Goal: Task Accomplishment & Management: Manage account settings

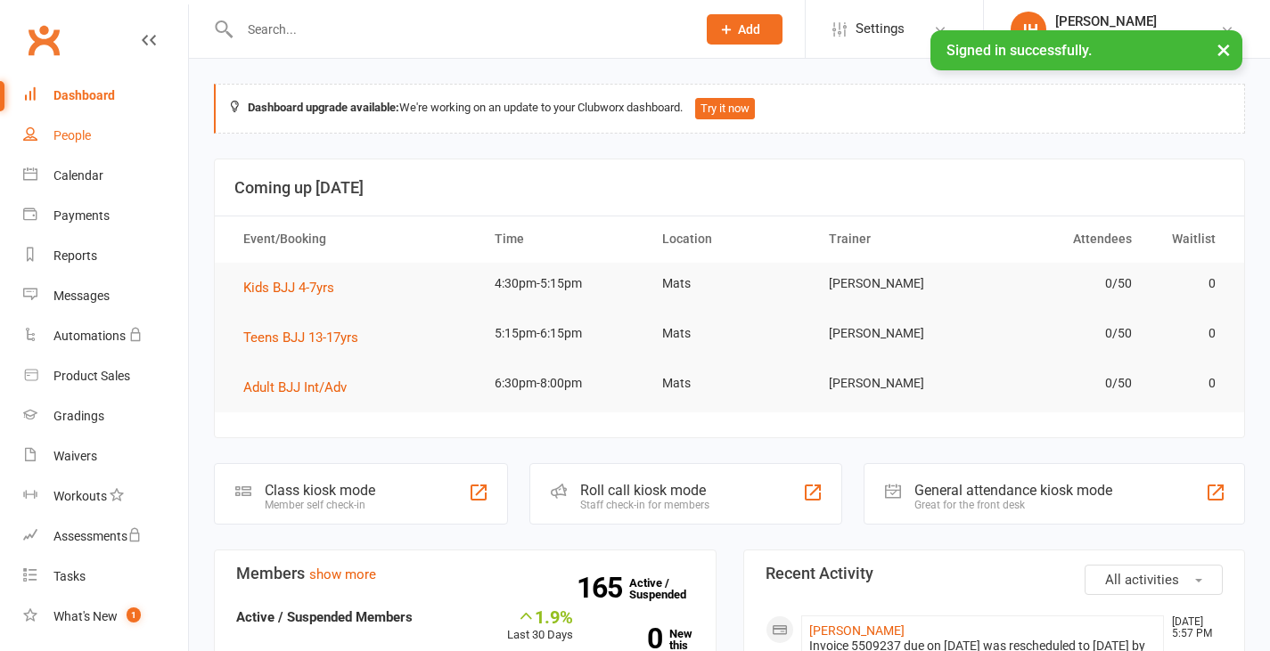
click at [65, 127] on link "People" at bounding box center [105, 136] width 165 height 40
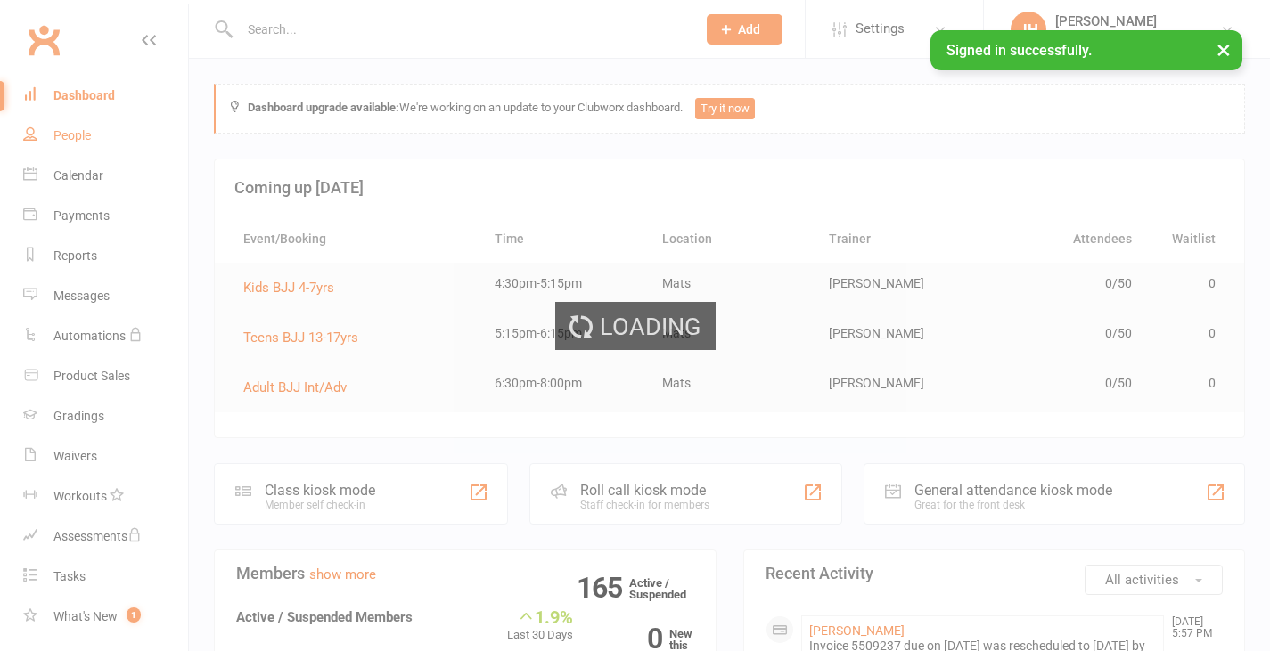
select select "100"
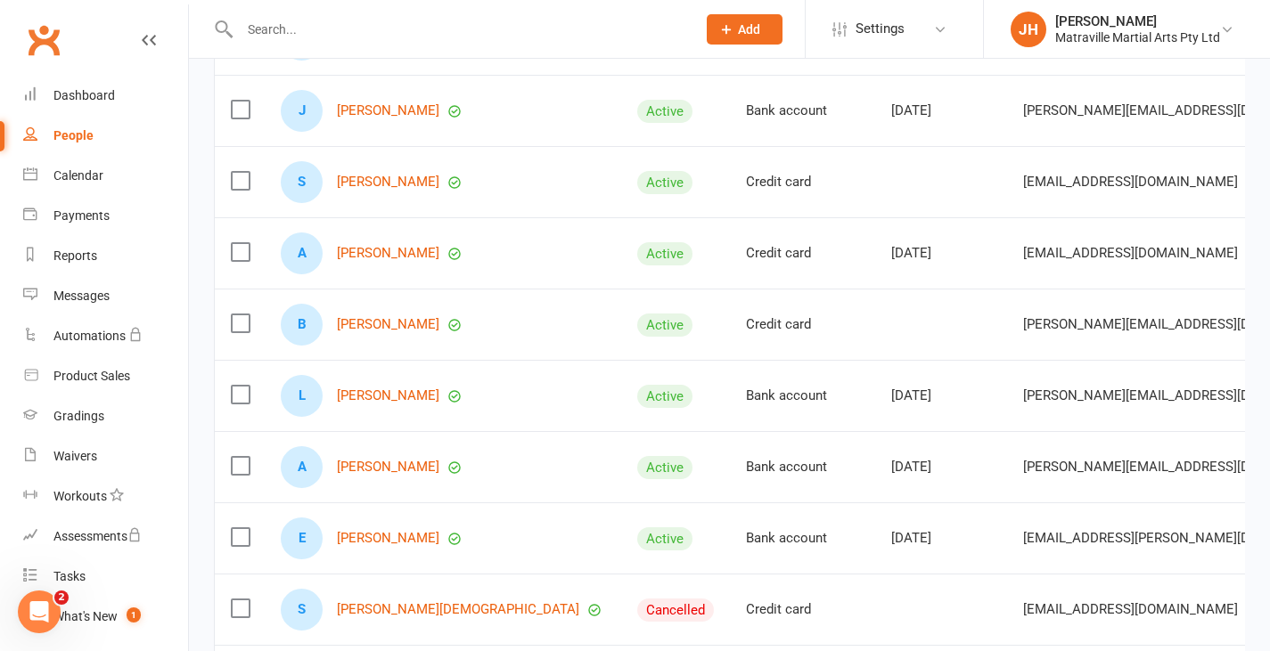
scroll to position [378, 0]
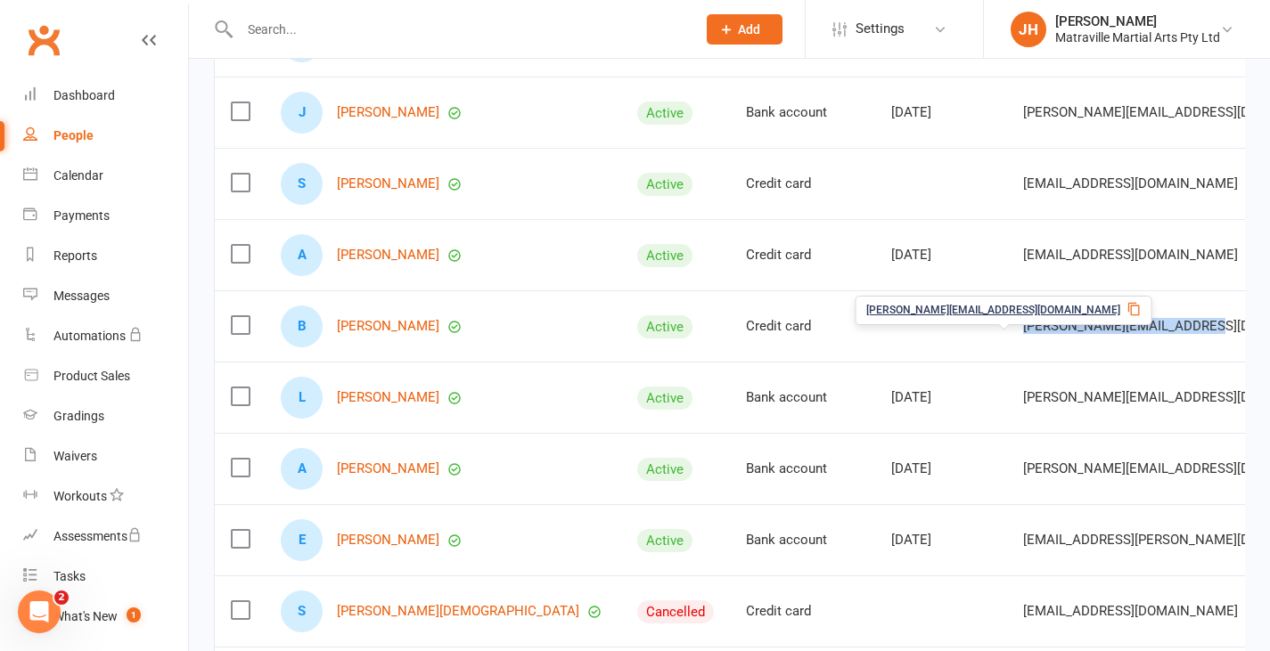
drag, startPoint x: 918, startPoint y: 338, endPoint x: 1095, endPoint y: 344, distance: 177.4
click at [1095, 334] on div "[PERSON_NAME][EMAIL_ADDRESS][DOMAIN_NAME]" at bounding box center [1233, 326] width 420 height 15
copy span "[PERSON_NAME][EMAIL_ADDRESS][DOMAIN_NAME]"
click at [1069, 302] on div "[PERSON_NAME][EMAIL_ADDRESS][DOMAIN_NAME]" at bounding box center [1003, 310] width 297 height 29
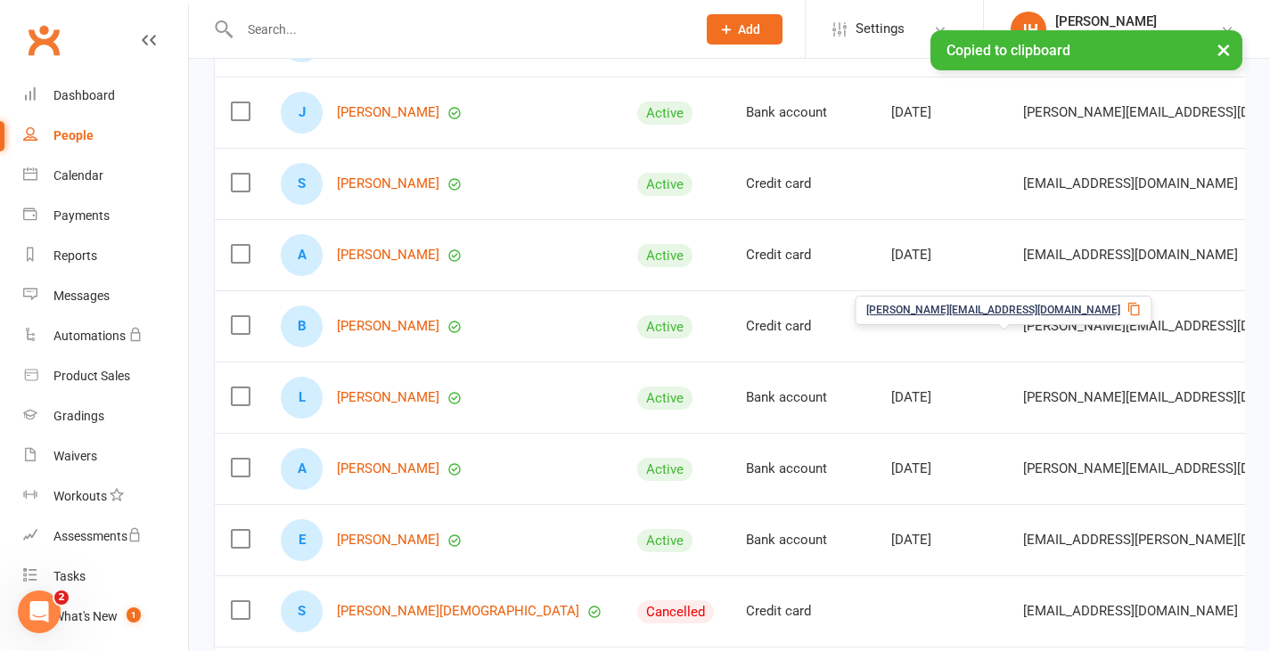
click at [1127, 306] on icon at bounding box center [1134, 309] width 14 height 14
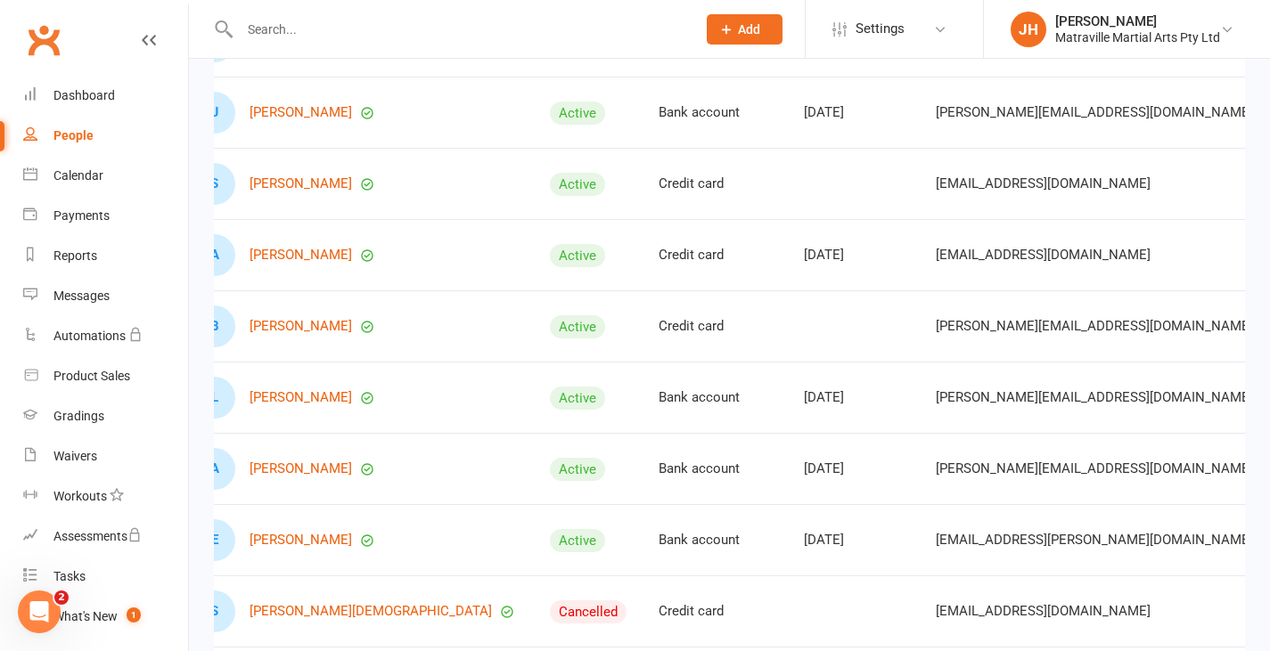
scroll to position [0, 88]
click at [990, 231] on icon at bounding box center [997, 238] width 14 height 14
click at [991, 234] on icon at bounding box center [997, 237] width 12 height 13
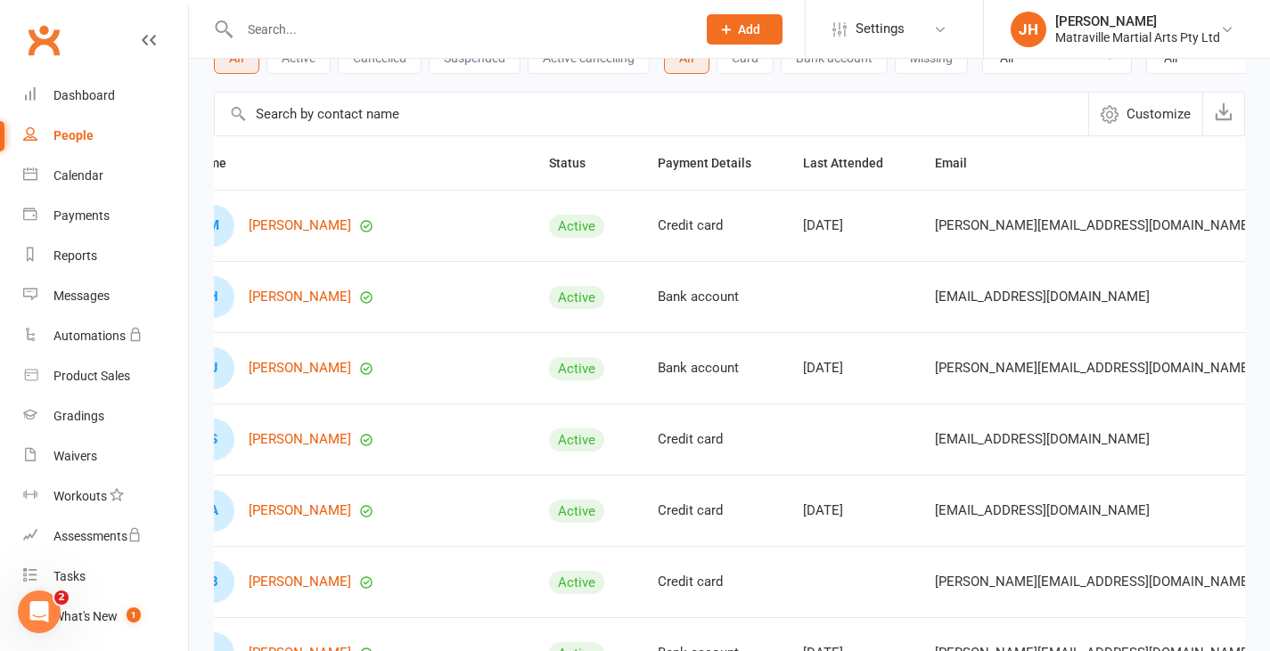
scroll to position [0, 0]
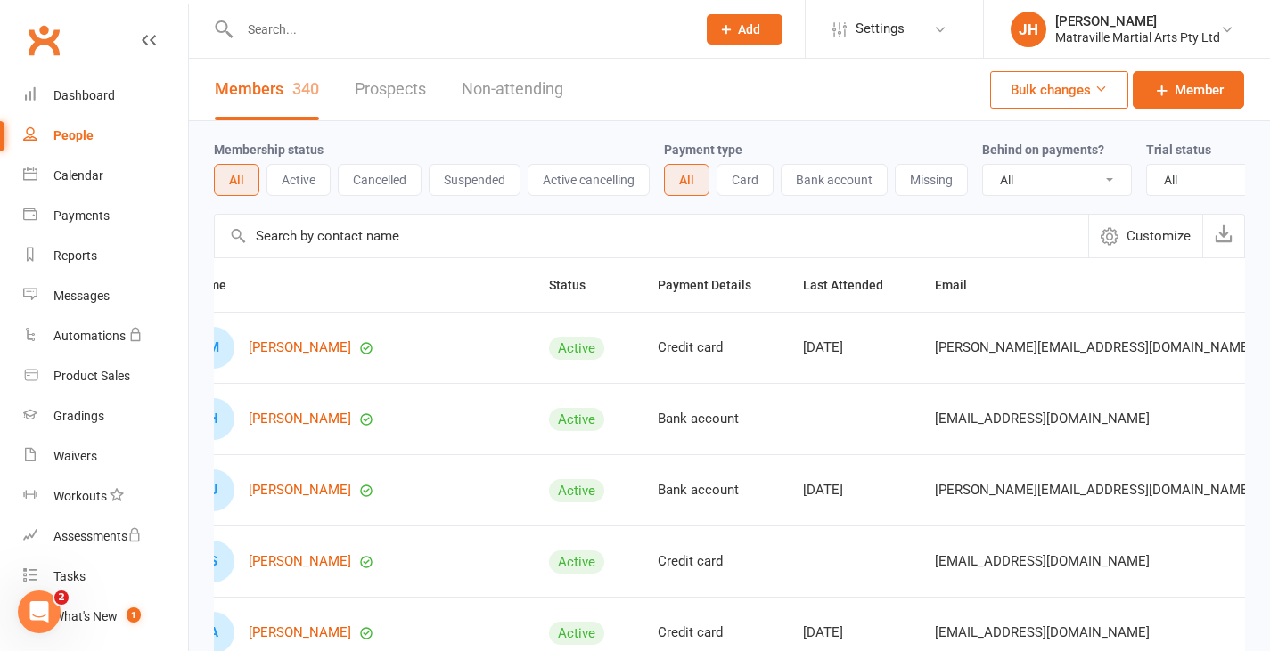
click at [405, 33] on input "text" at bounding box center [458, 29] width 449 height 25
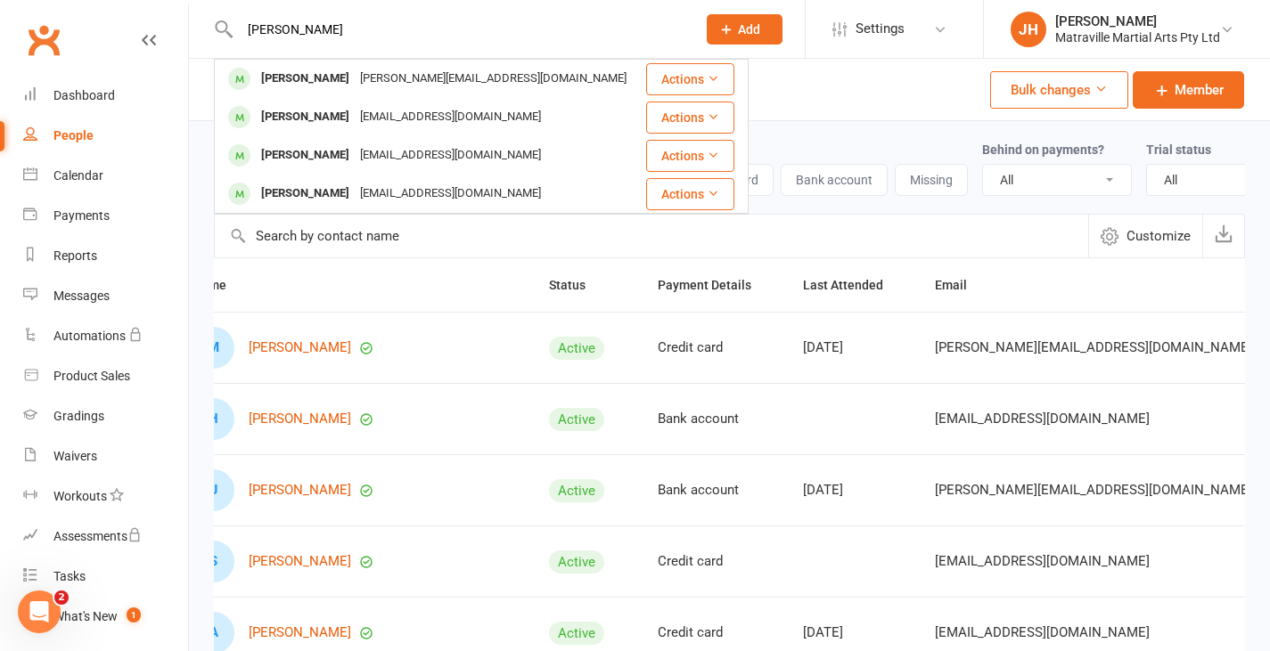
click at [355, 43] on div "[PERSON_NAME] Lee [EMAIL_ADDRESS][DOMAIN_NAME] Actions [PERSON_NAME] [EMAIL_ADD…" at bounding box center [449, 29] width 470 height 58
click at [352, 25] on input "[PERSON_NAME]" at bounding box center [458, 29] width 449 height 25
type input "d"
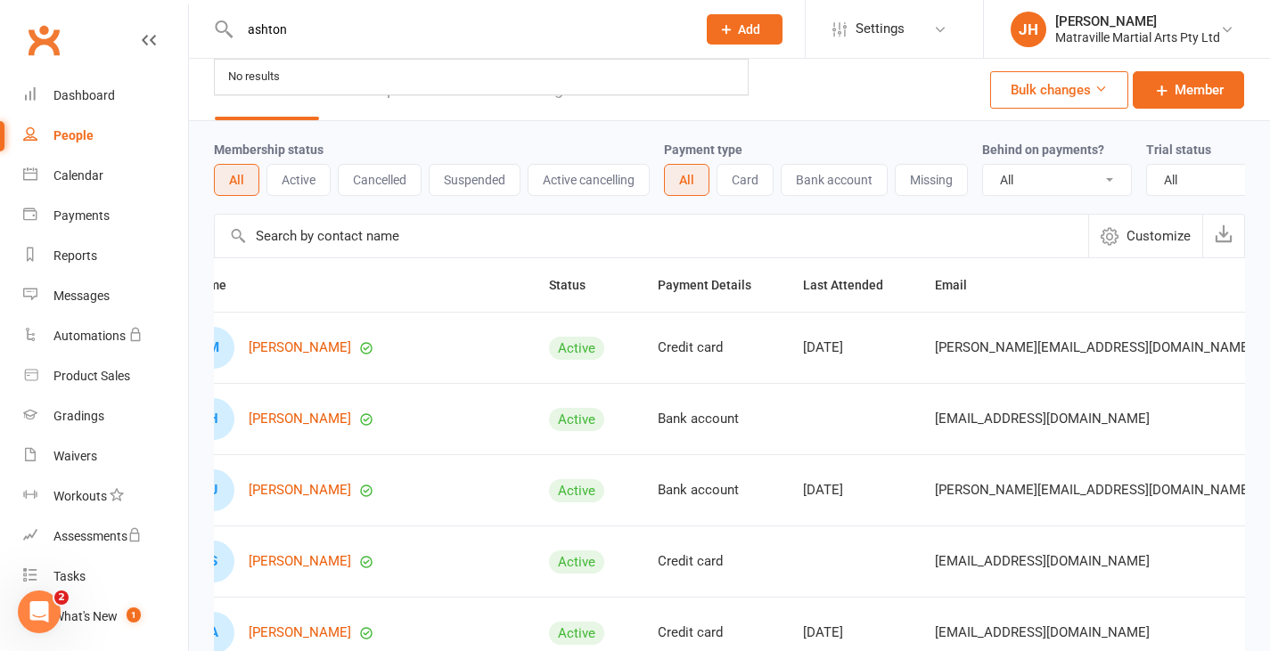
type input "ashton"
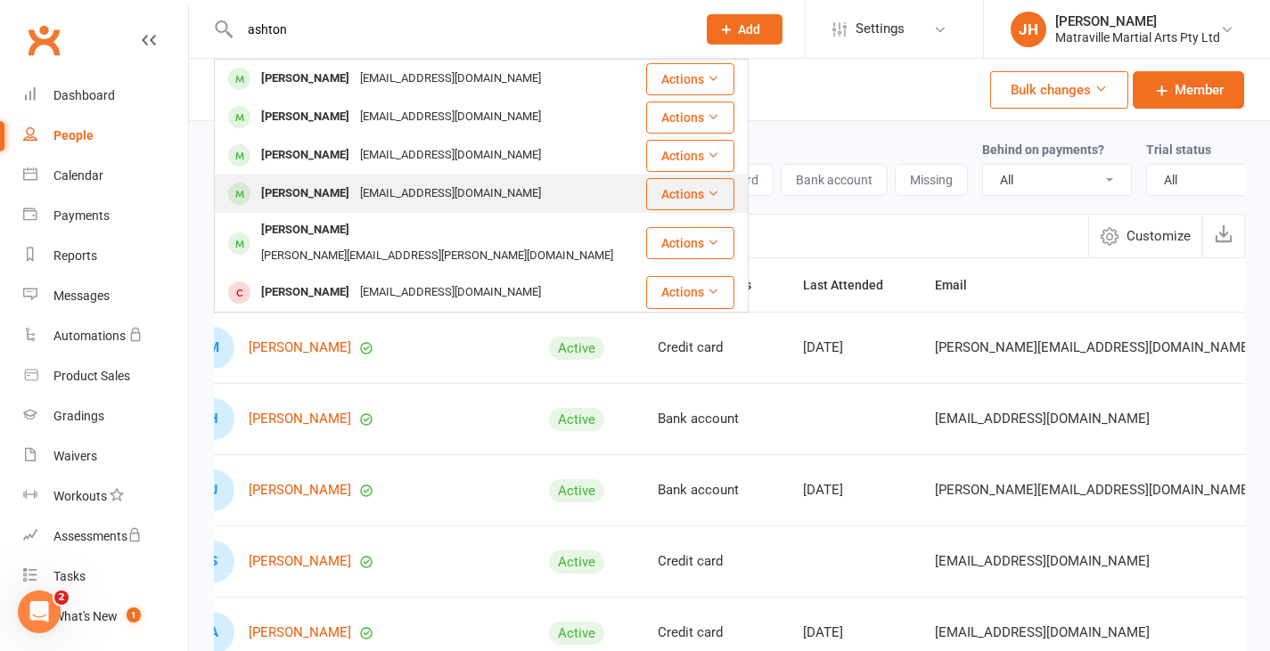
click at [314, 190] on div "[PERSON_NAME]" at bounding box center [305, 194] width 99 height 26
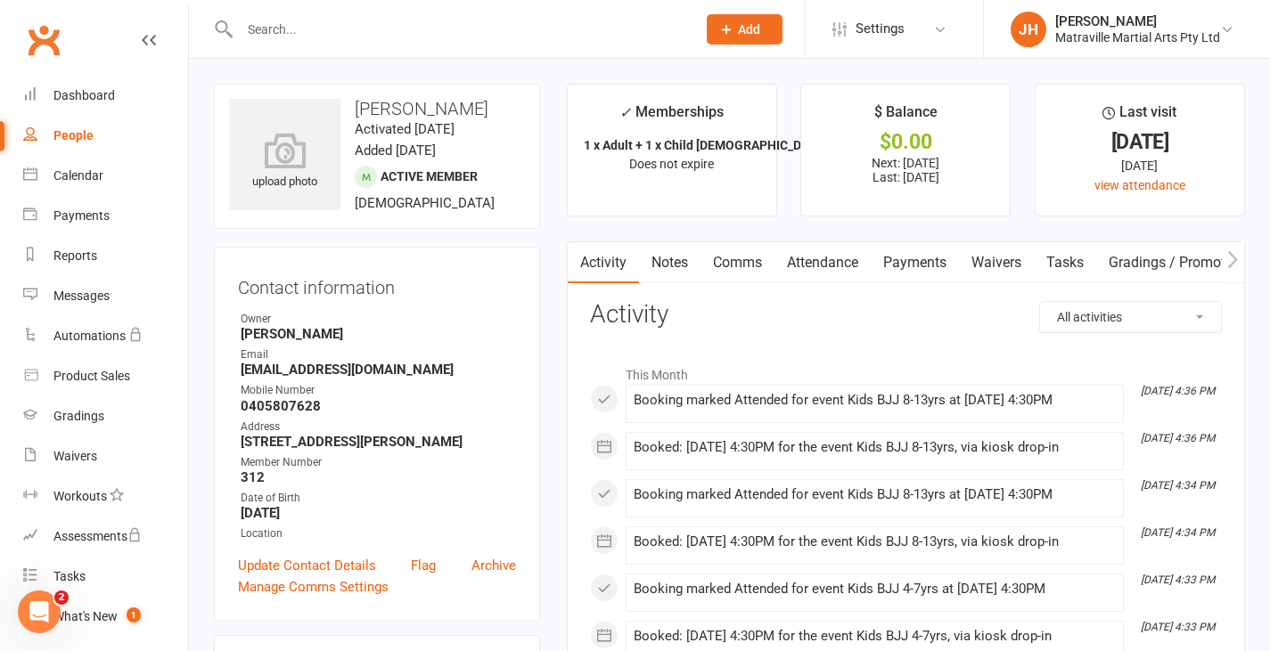
click at [911, 263] on link "Payments" at bounding box center [914, 262] width 88 height 41
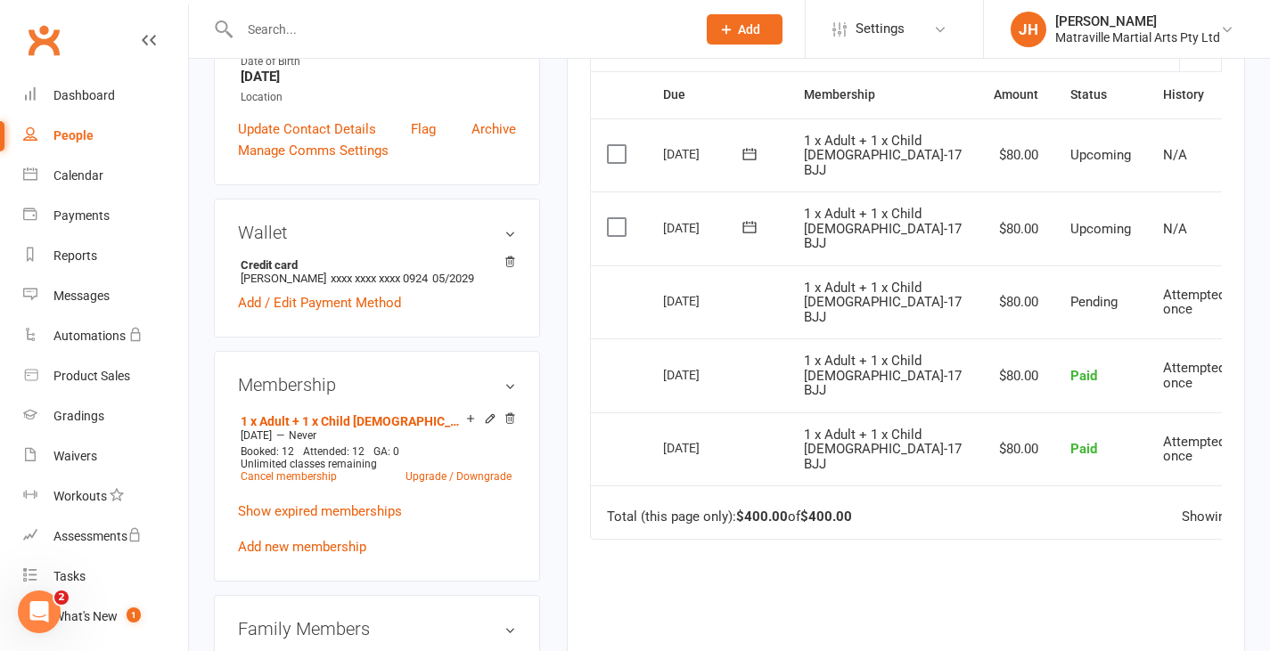
scroll to position [437, 0]
click at [85, 137] on div "People" at bounding box center [73, 135] width 40 height 14
select select "100"
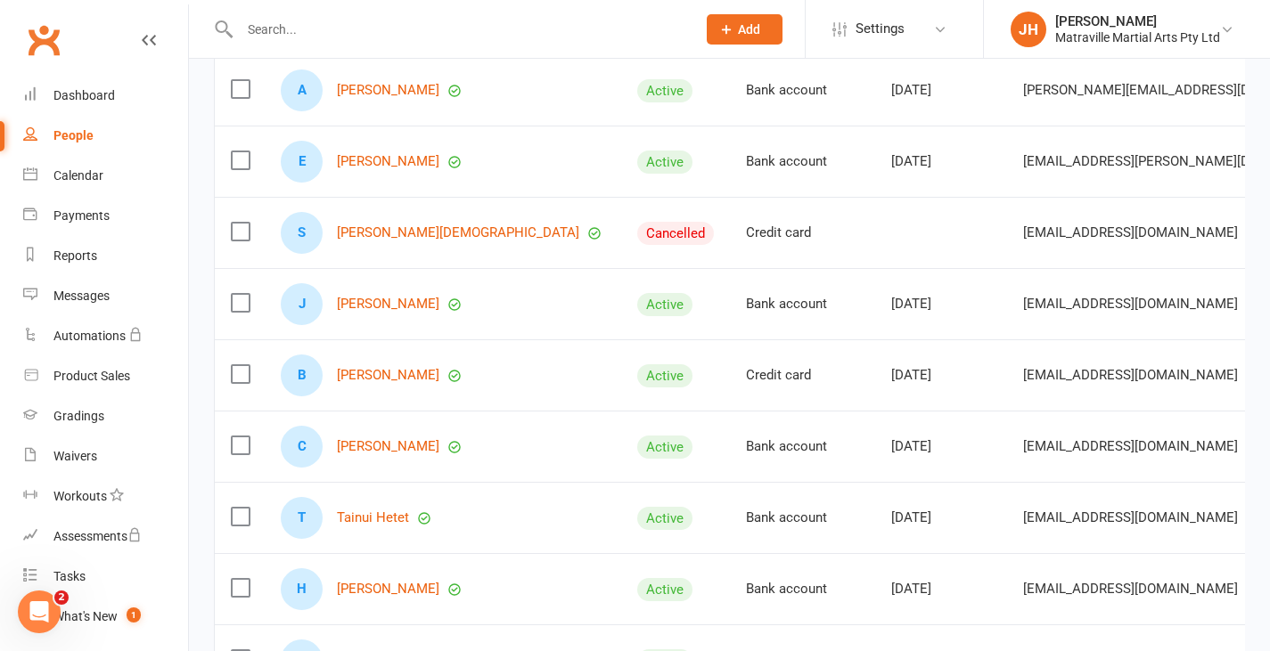
scroll to position [757, 0]
click at [331, 43] on div at bounding box center [449, 29] width 470 height 58
click at [305, 29] on input "text" at bounding box center [458, 29] width 449 height 25
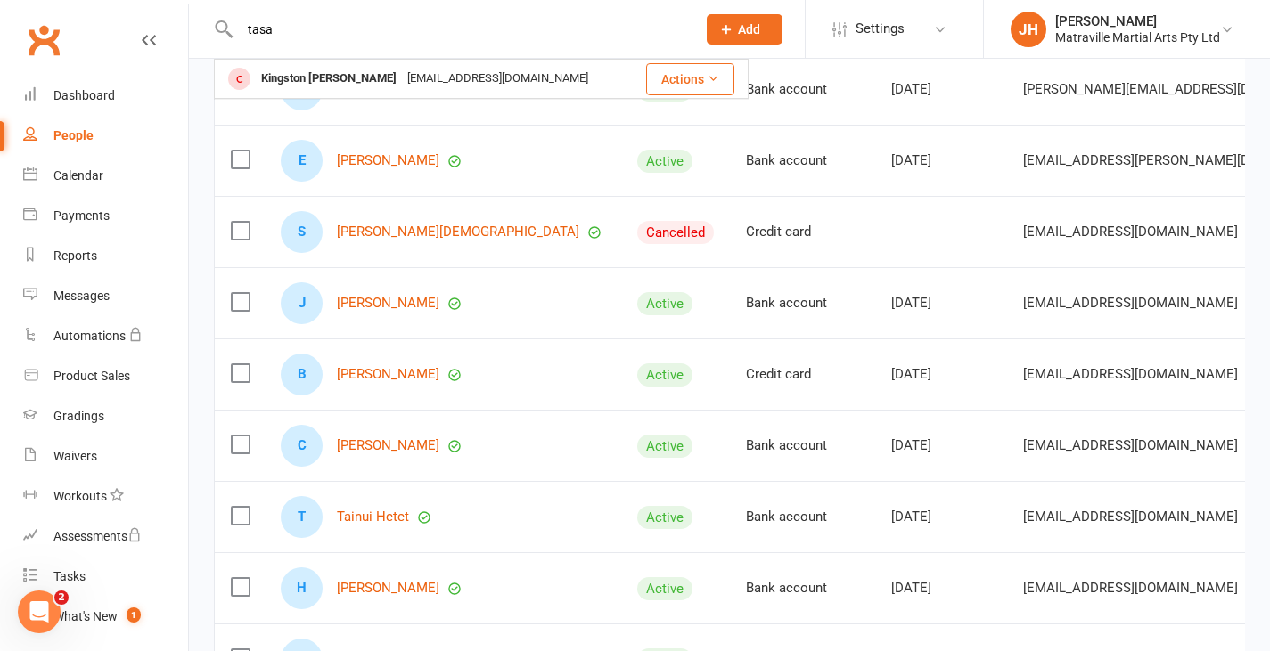
type input "tasa"
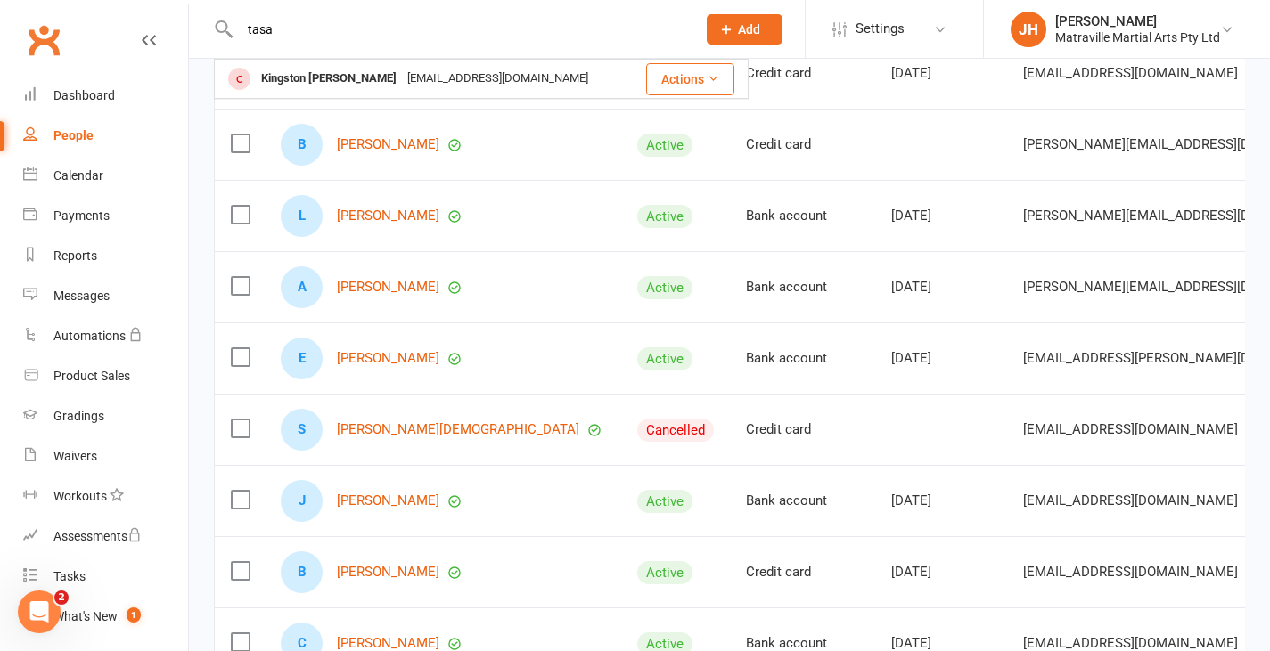
scroll to position [559, 0]
click at [1123, 196] on icon at bounding box center [1129, 198] width 12 height 13
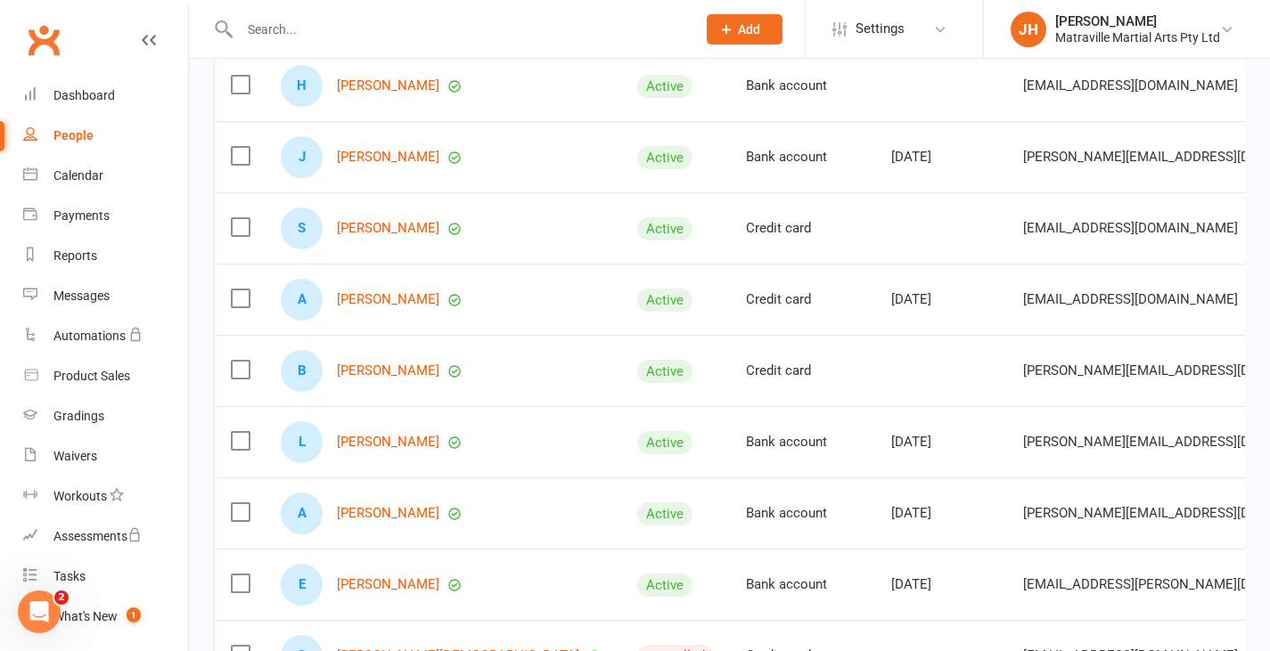
scroll to position [332, 0]
drag, startPoint x: 1059, startPoint y: 273, endPoint x: 1063, endPoint y: 286, distance: 13.8
click at [1063, 286] on div "[EMAIL_ADDRESS][DOMAIN_NAME]" at bounding box center [996, 284] width 214 height 29
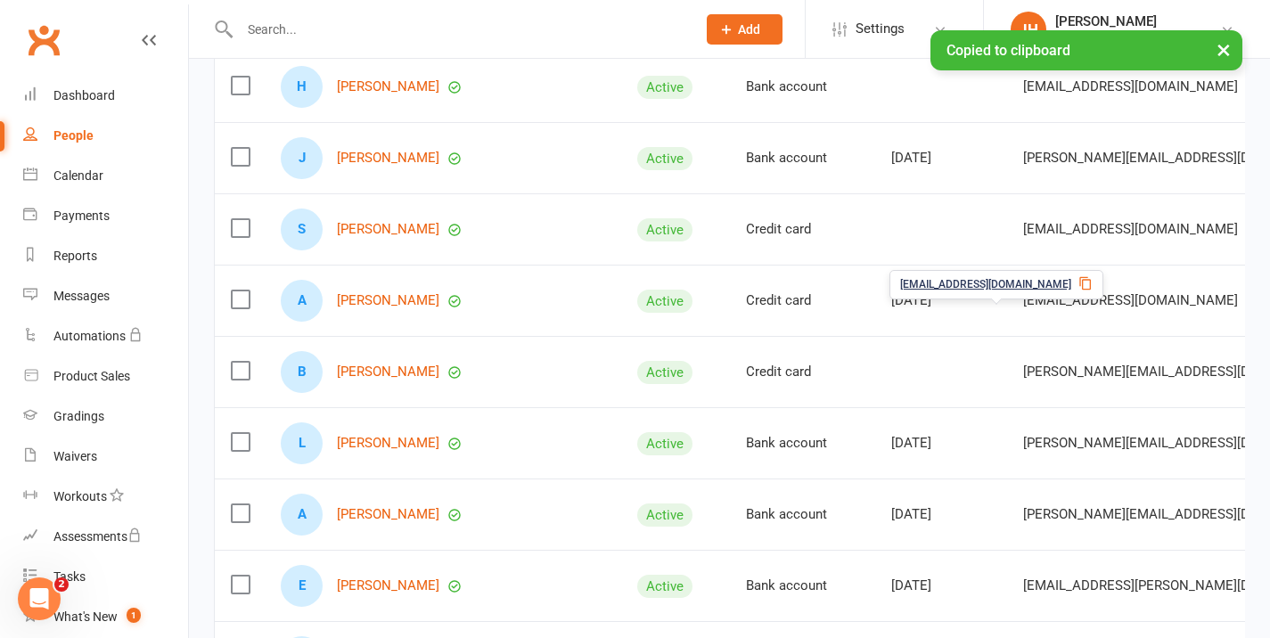
click at [1078, 286] on icon at bounding box center [1085, 283] width 14 height 14
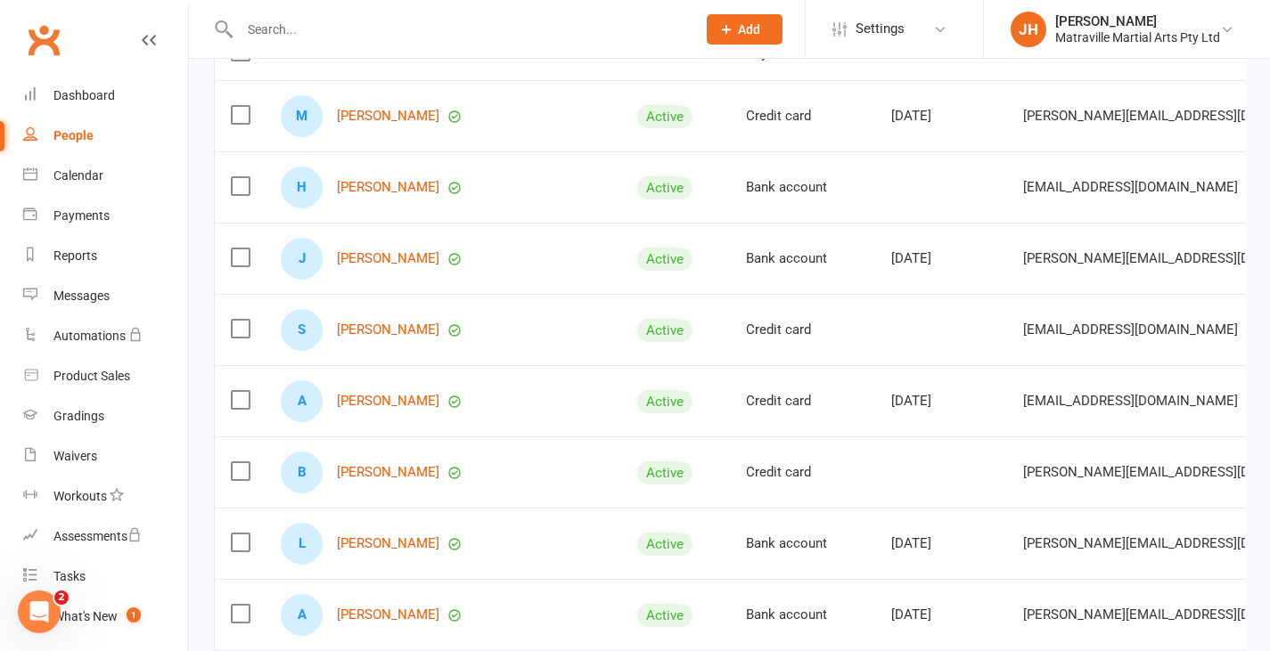
scroll to position [229, 0]
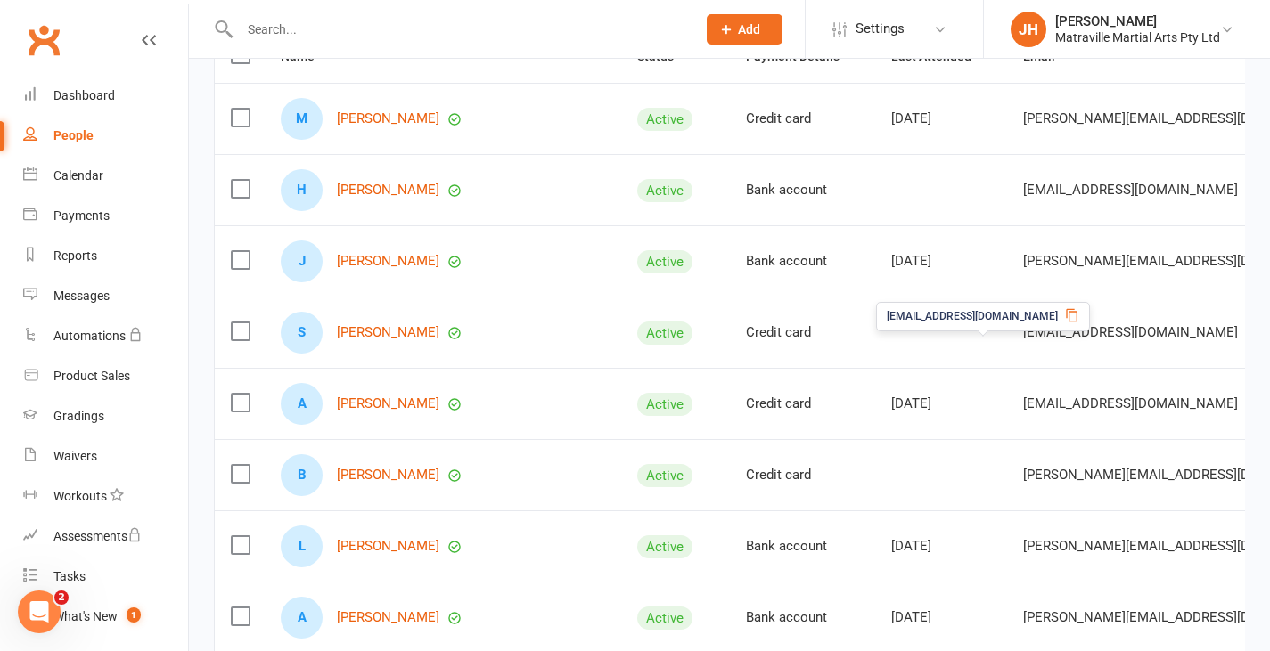
click at [1066, 310] on icon at bounding box center [1072, 314] width 12 height 13
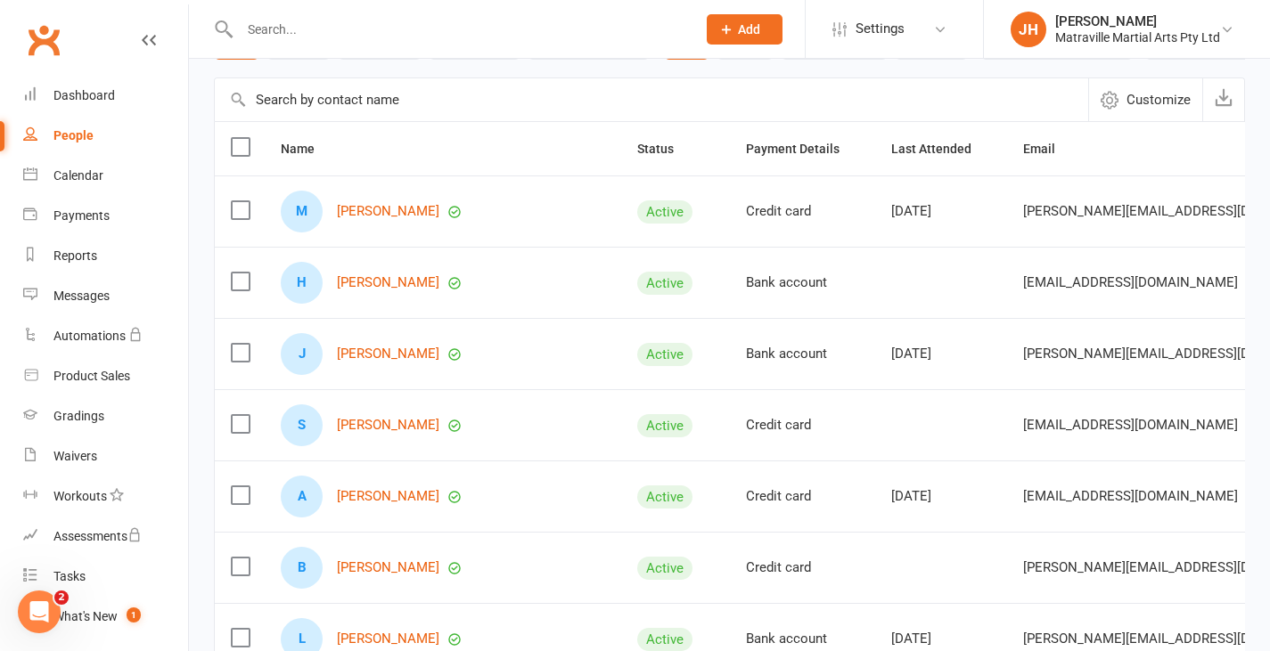
scroll to position [135, 0]
click at [399, 21] on input "text" at bounding box center [458, 29] width 449 height 25
type input "[PERSON_NAME]"
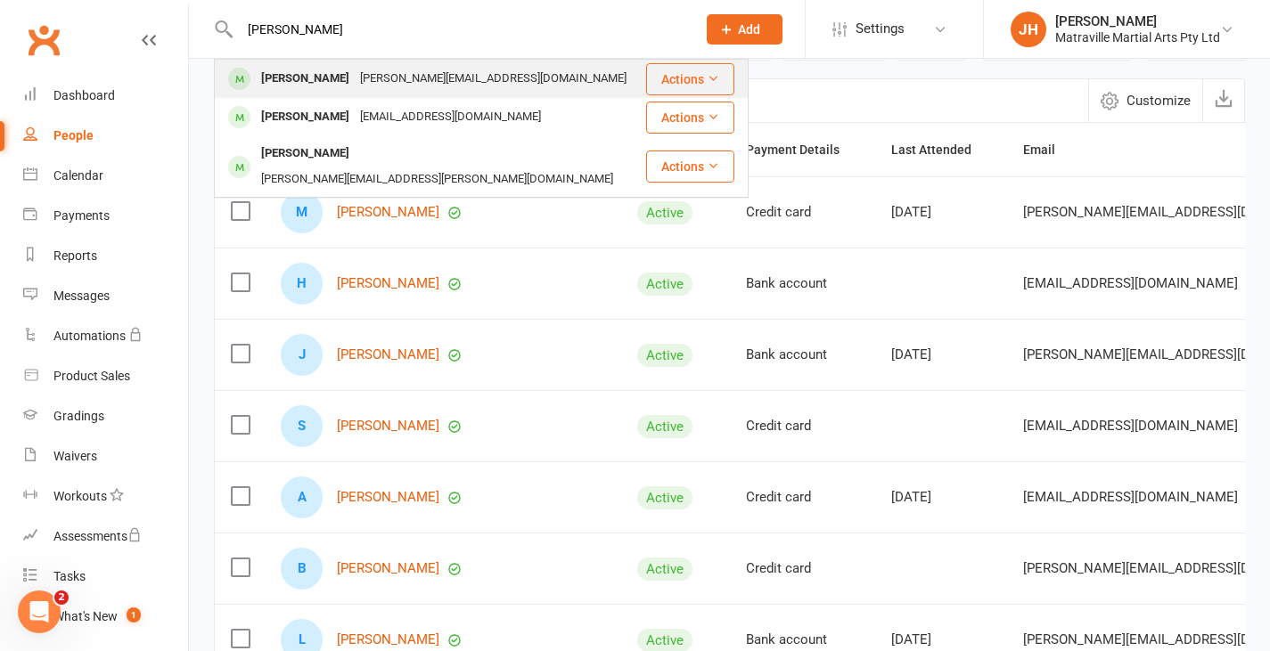
click at [376, 95] on div "Solomon Lee [EMAIL_ADDRESS][DOMAIN_NAME]" at bounding box center [430, 79] width 429 height 37
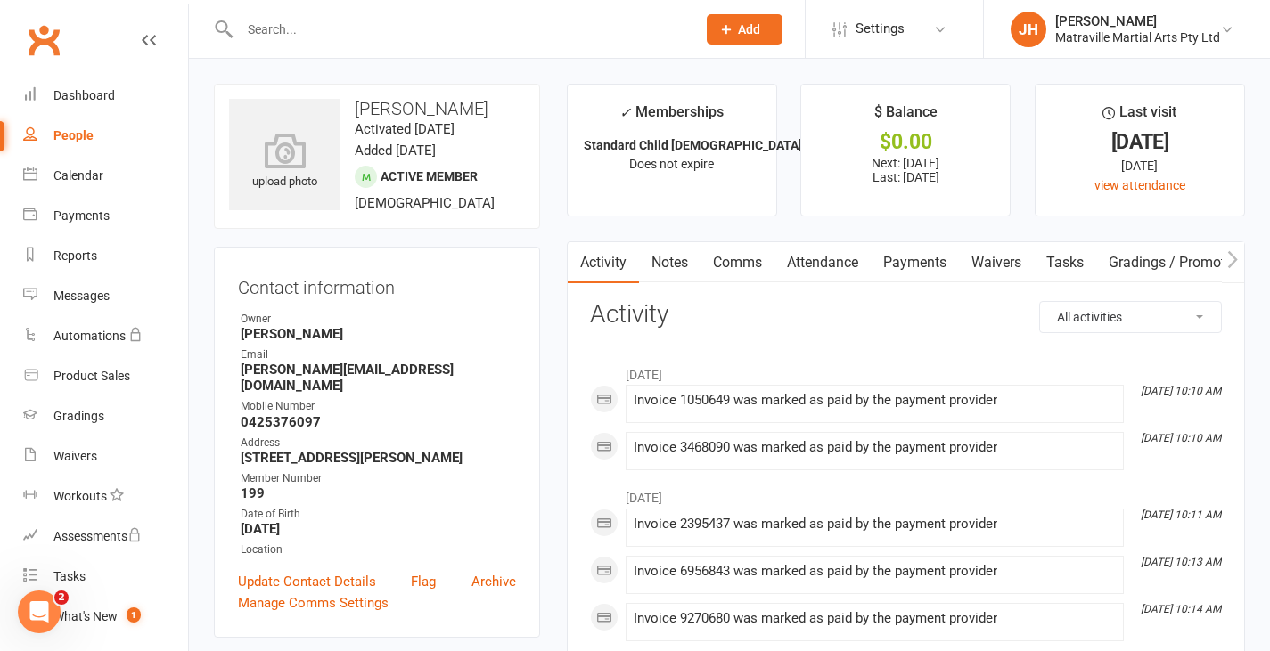
click at [914, 257] on link "Payments" at bounding box center [914, 262] width 88 height 41
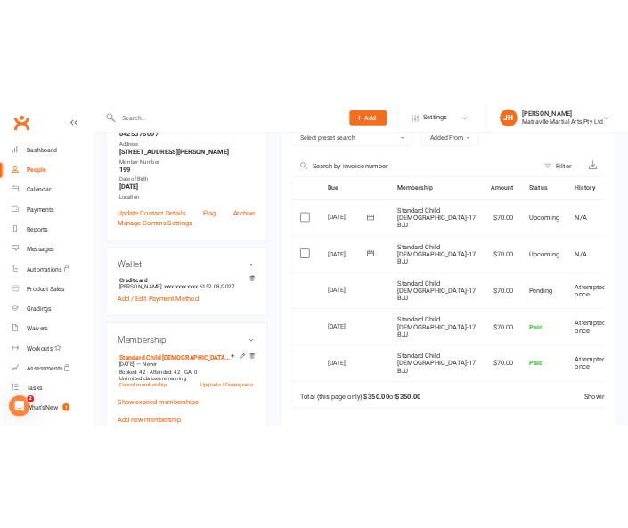
scroll to position [362, 0]
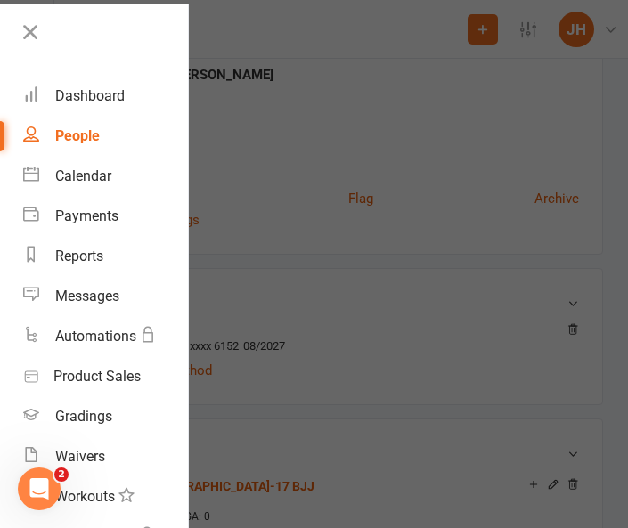
click at [339, 118] on div at bounding box center [314, 264] width 628 height 528
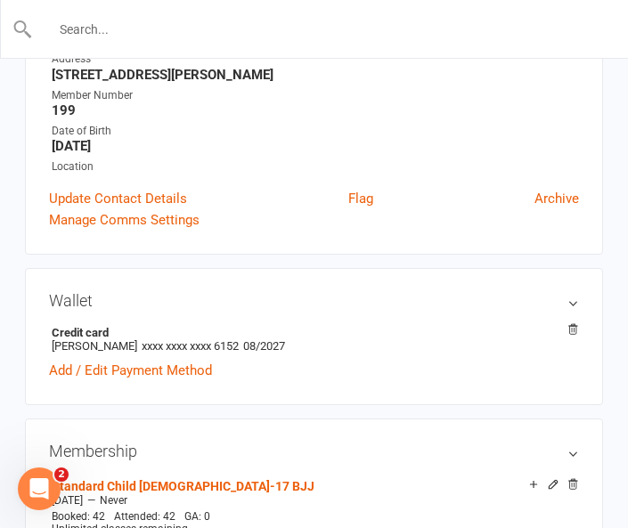
click at [218, 33] on input "text" at bounding box center [315, 29] width 564 height 25
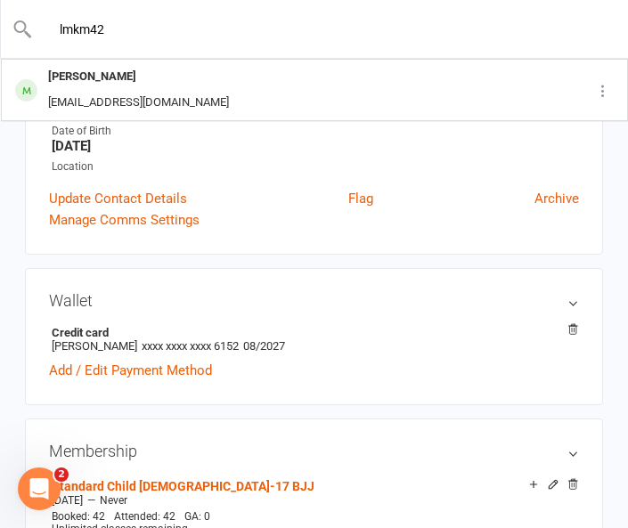
type input "lmkm42"
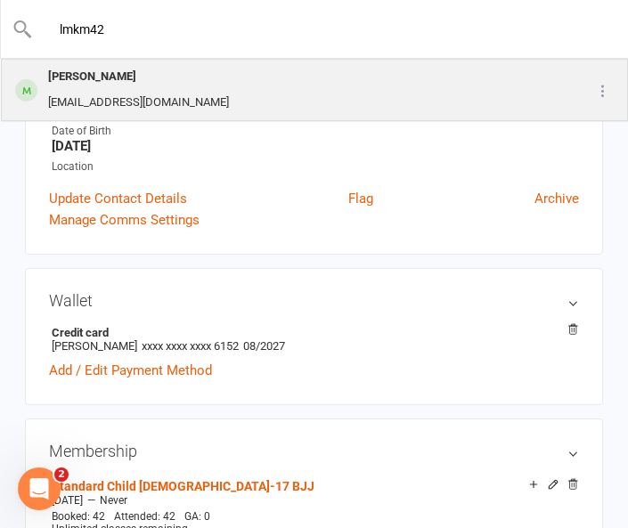
click at [118, 113] on div "[EMAIL_ADDRESS][DOMAIN_NAME]" at bounding box center [139, 103] width 192 height 26
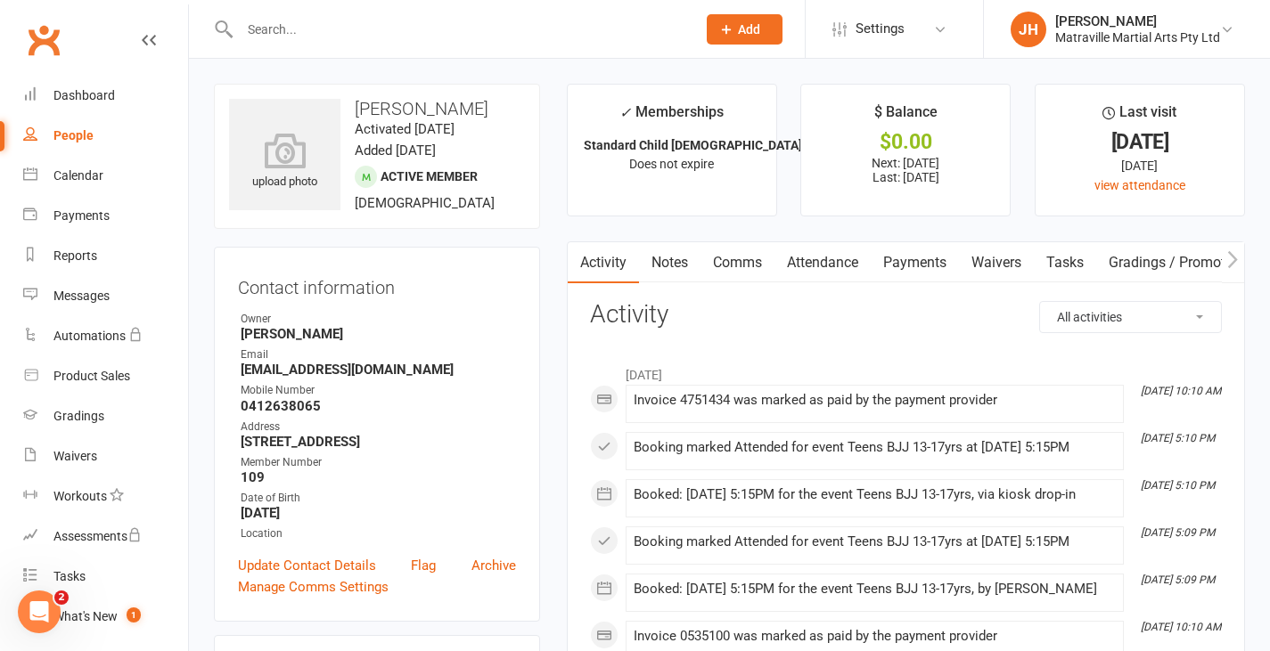
click at [71, 143] on div "People" at bounding box center [73, 135] width 40 height 14
select select "100"
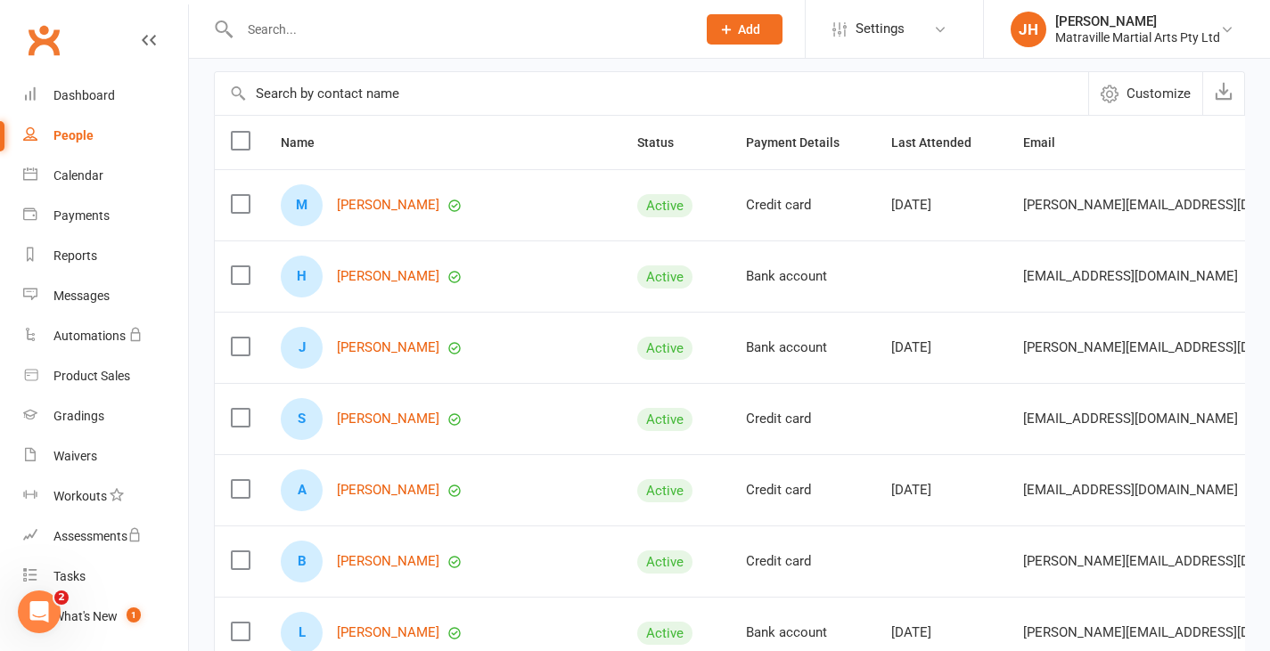
scroll to position [142, 0]
click at [1023, 363] on span "[PERSON_NAME][EMAIL_ADDRESS][DOMAIN_NAME]" at bounding box center [1181, 348] width 317 height 34
click at [1123, 332] on icon at bounding box center [1130, 331] width 14 height 14
click at [1072, 257] on icon at bounding box center [1079, 260] width 14 height 14
click at [1106, 184] on icon at bounding box center [1113, 189] width 14 height 14
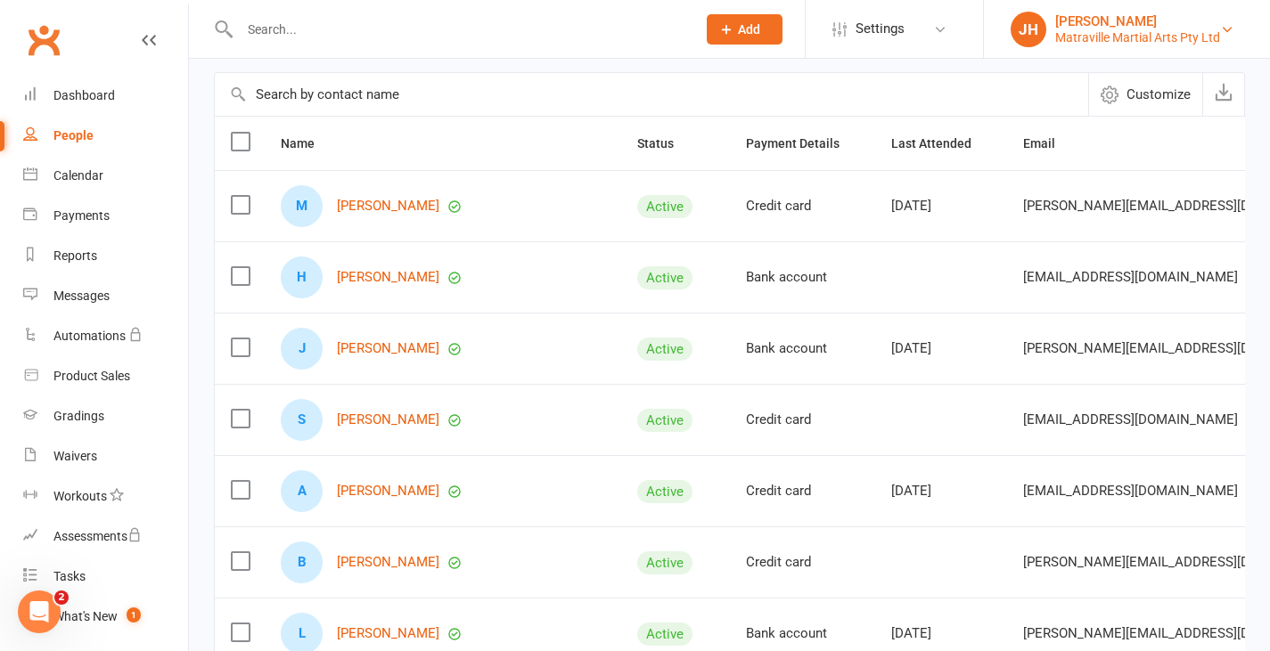
click at [1073, 37] on div "Matraville Martial Arts Pty Ltd" at bounding box center [1137, 37] width 165 height 16
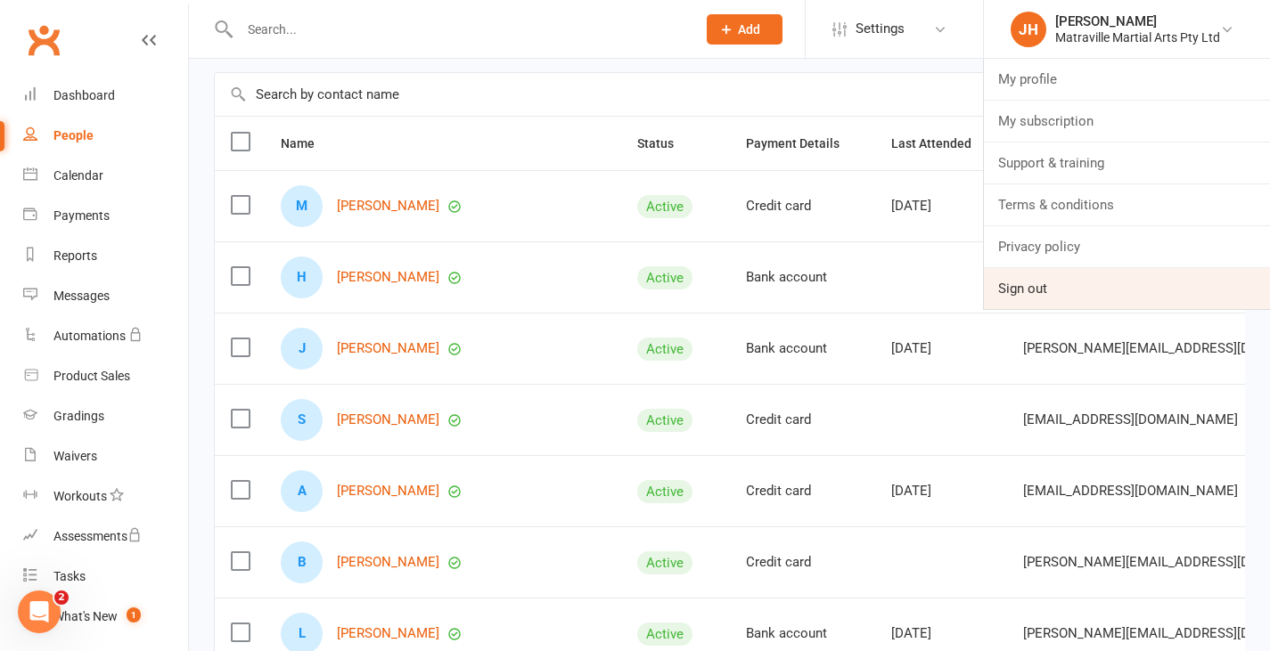
click at [1008, 286] on link "Sign out" at bounding box center [1127, 288] width 286 height 41
